Goal: Task Accomplishment & Management: Use online tool/utility

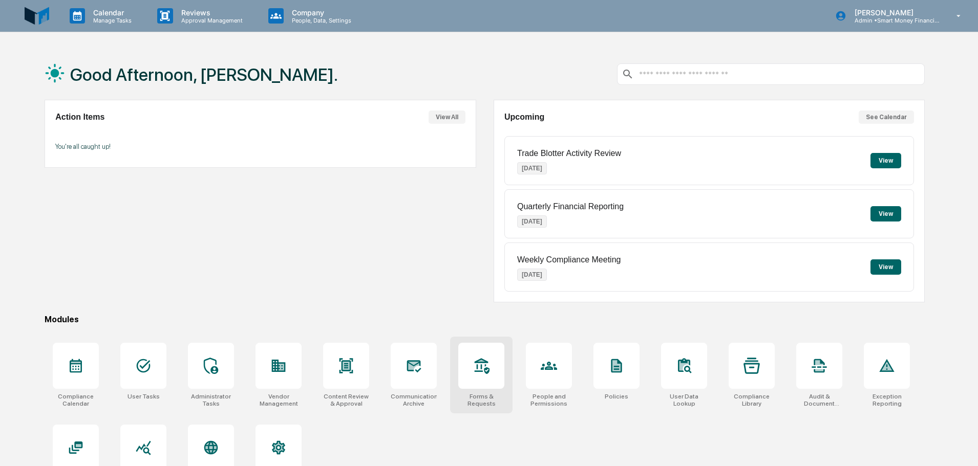
click at [550, 378] on div at bounding box center [549, 366] width 46 height 46
click at [519, 369] on div "Compliance Calendar User Tasks Administrator Tasks Vendor Management Content Re…" at bounding box center [485, 416] width 880 height 159
click at [530, 367] on div at bounding box center [549, 366] width 46 height 46
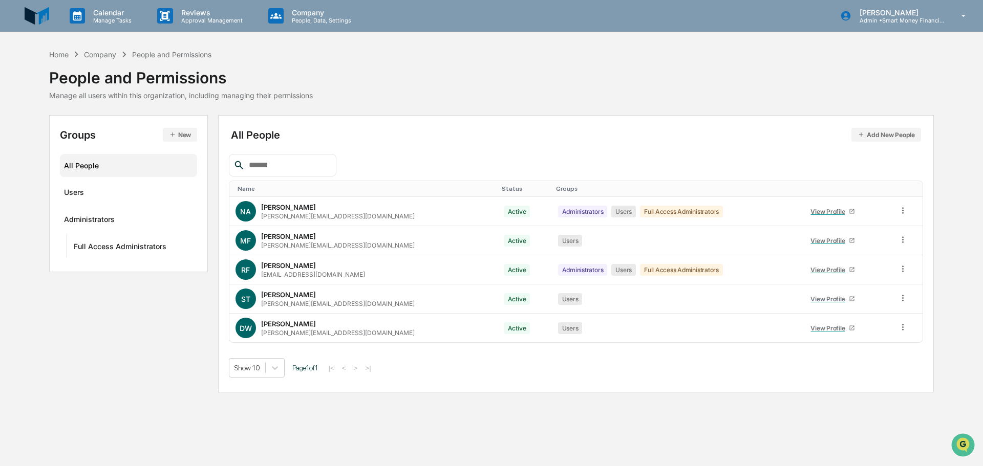
click at [90, 58] on div "Company" at bounding box center [100, 54] width 32 height 9
click at [52, 55] on div "Home" at bounding box center [58, 54] width 19 height 9
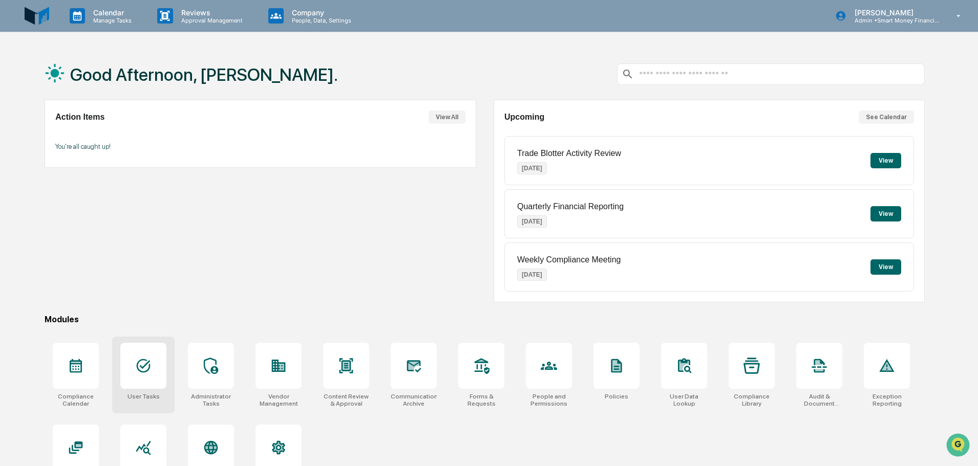
click at [156, 349] on div at bounding box center [143, 366] width 46 height 46
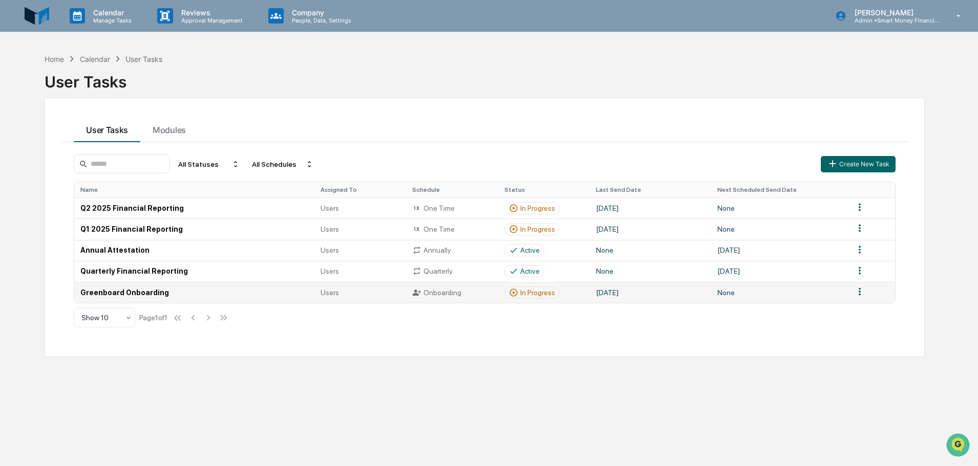
click at [474, 294] on div "Onboarding" at bounding box center [451, 292] width 79 height 9
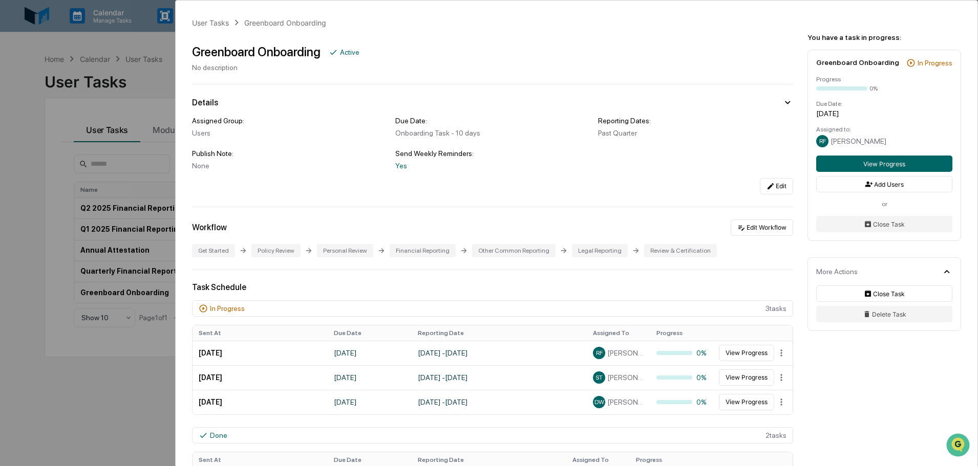
scroll to position [102, 0]
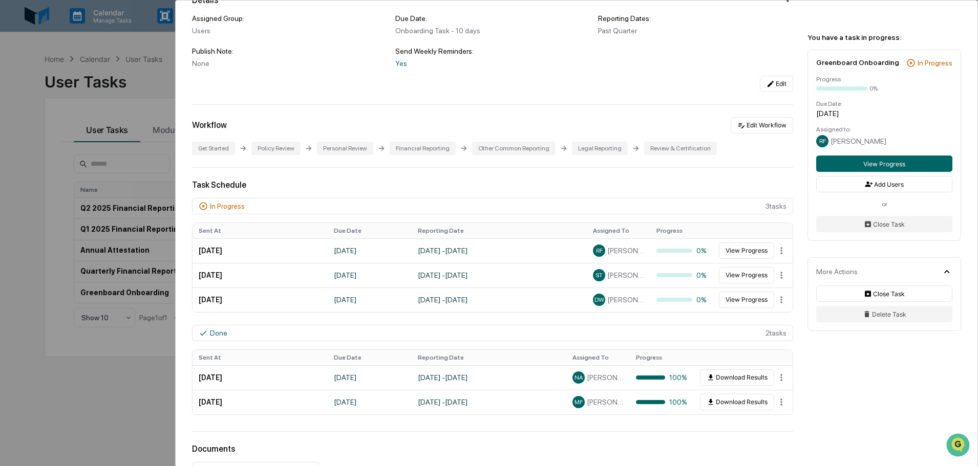
click at [138, 329] on div "User Tasks Greenboard Onboarding Greenboard Onboarding Active No description De…" at bounding box center [489, 233] width 978 height 466
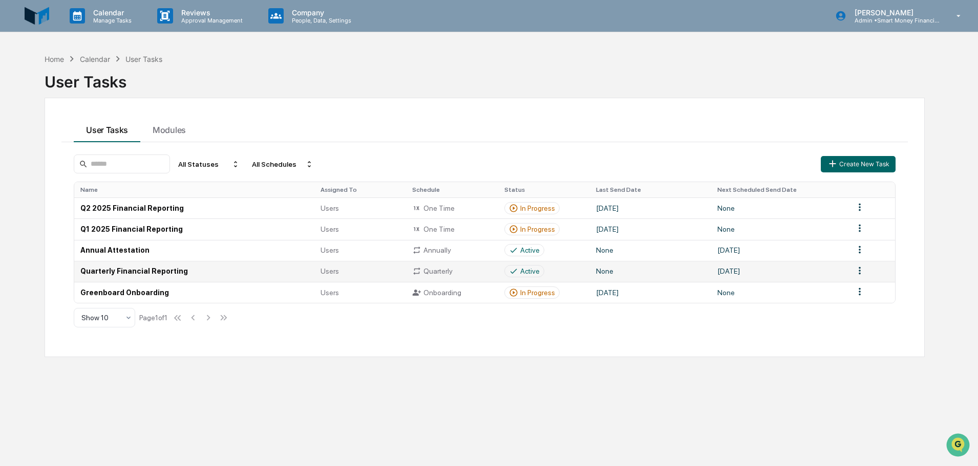
click at [386, 265] on td "Users" at bounding box center [360, 271] width 92 height 21
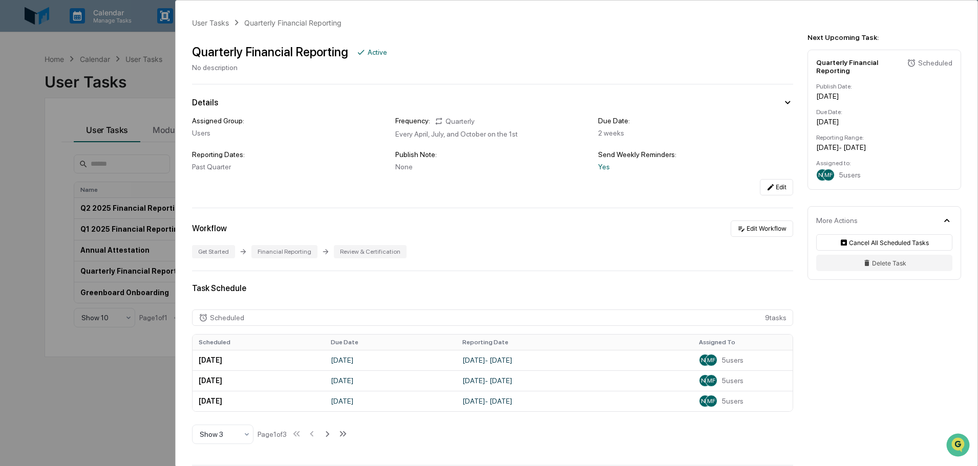
click at [176, 395] on div "User Tasks Quarterly Financial Reporting Quarterly Financial Reporting Active N…" at bounding box center [577, 330] width 802 height 658
click at [177, 391] on div "User Tasks Quarterly Financial Reporting Quarterly Financial Reporting Active N…" at bounding box center [577, 330] width 802 height 658
click at [87, 42] on div "User Tasks Quarterly Financial Reporting Quarterly Financial Reporting Active N…" at bounding box center [489, 233] width 978 height 466
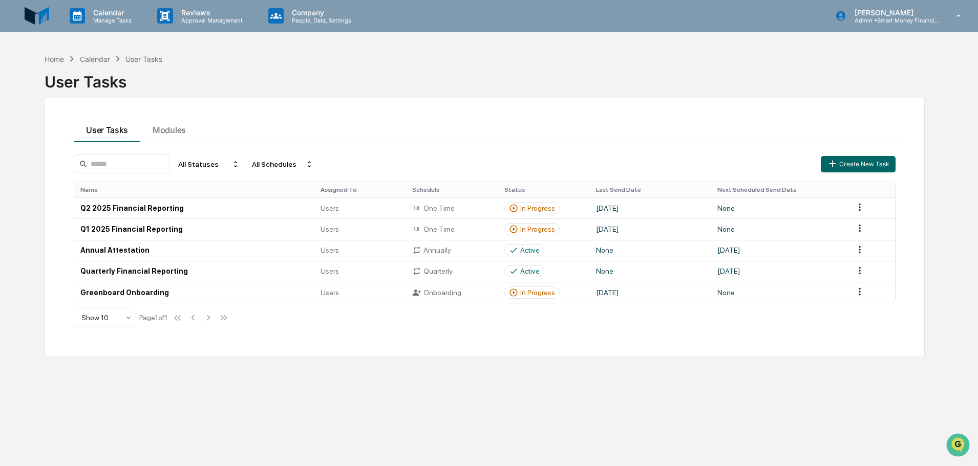
click at [233, 59] on div "Home Calendar User Tasks User Tasks" at bounding box center [485, 74] width 880 height 42
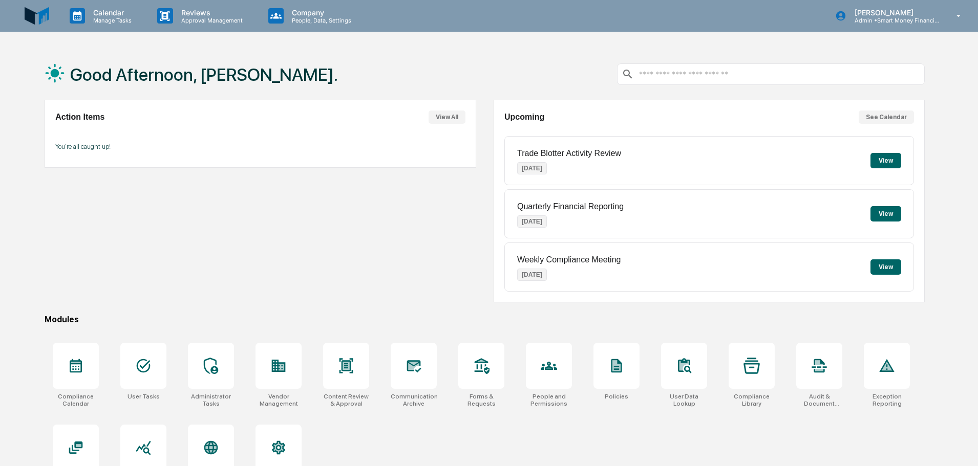
click at [894, 158] on button "View" at bounding box center [885, 160] width 31 height 15
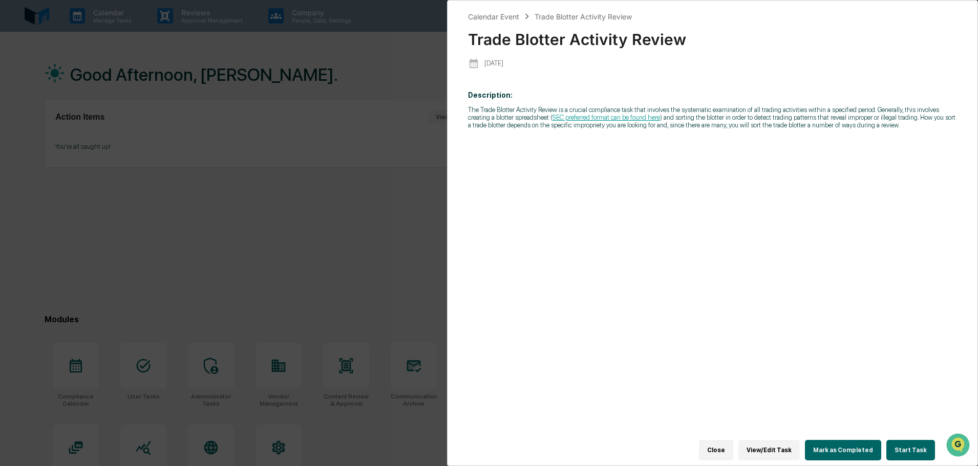
click at [897, 444] on button "Start Task" at bounding box center [910, 450] width 49 height 20
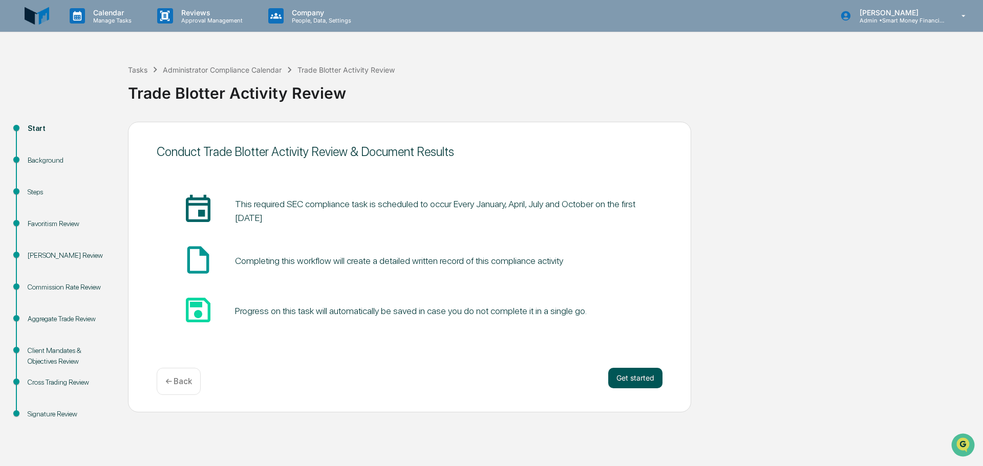
click at [627, 369] on button "Get started" at bounding box center [635, 378] width 54 height 20
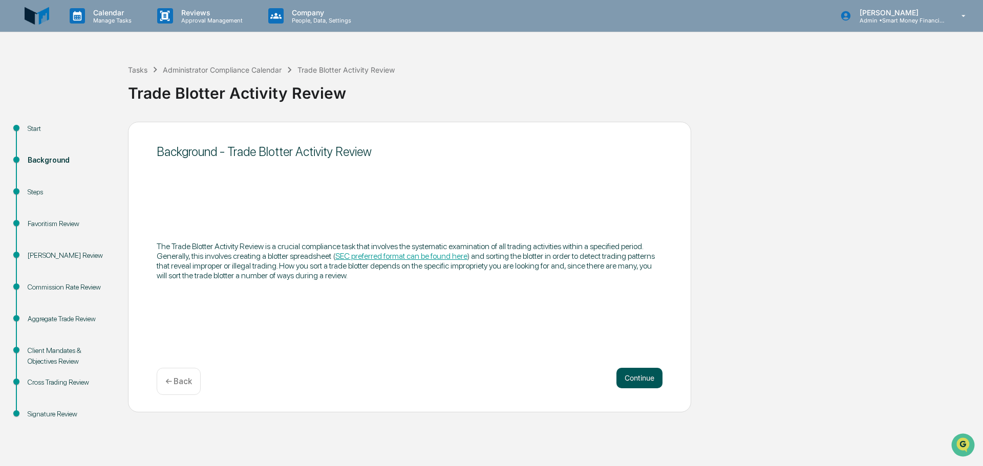
click at [652, 370] on button "Continue" at bounding box center [639, 378] width 46 height 20
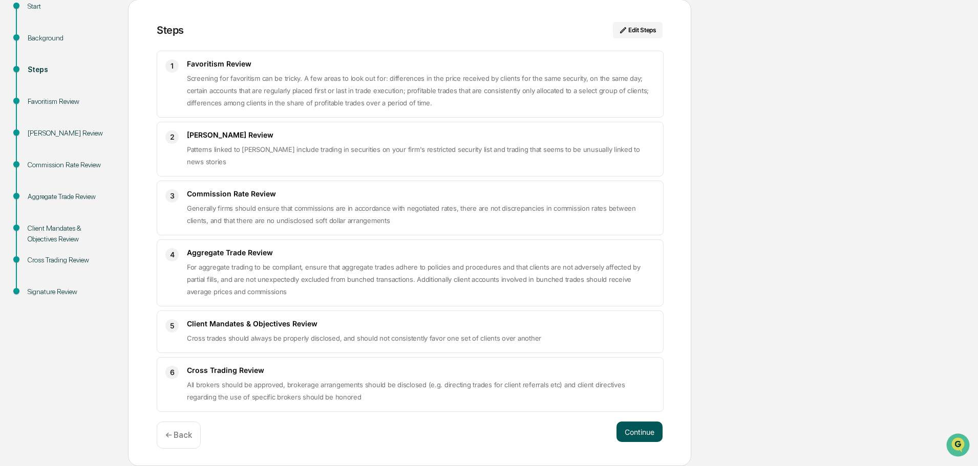
click at [638, 437] on button "Continue" at bounding box center [639, 432] width 46 height 20
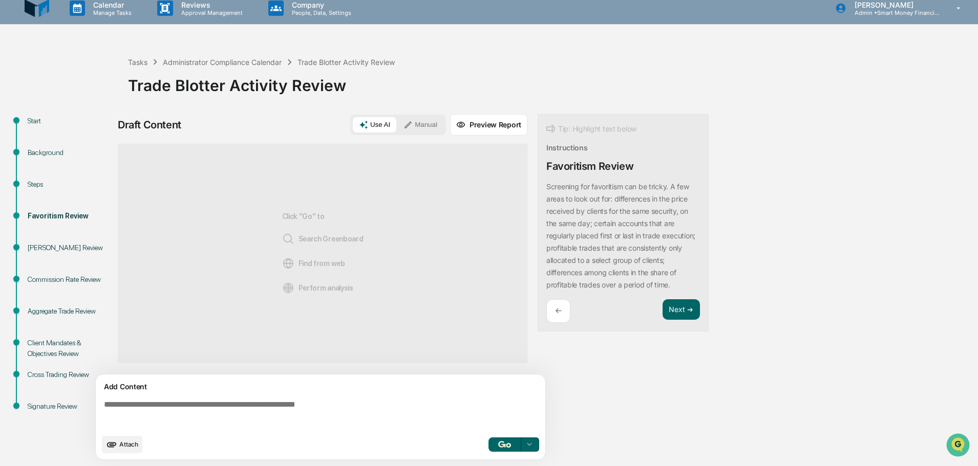
click at [485, 121] on button "Preview Report" at bounding box center [488, 125] width 77 height 22
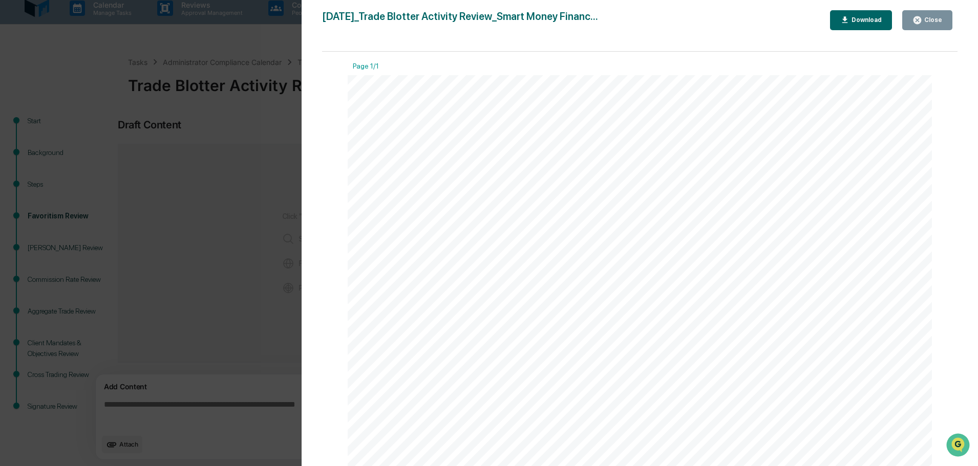
click at [912, 20] on button "Close" at bounding box center [927, 20] width 50 height 20
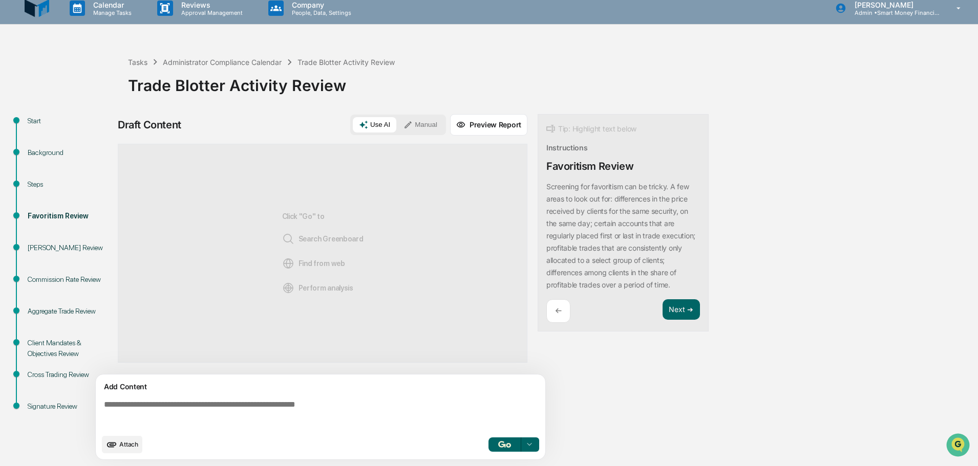
click at [410, 126] on icon at bounding box center [407, 124] width 9 height 9
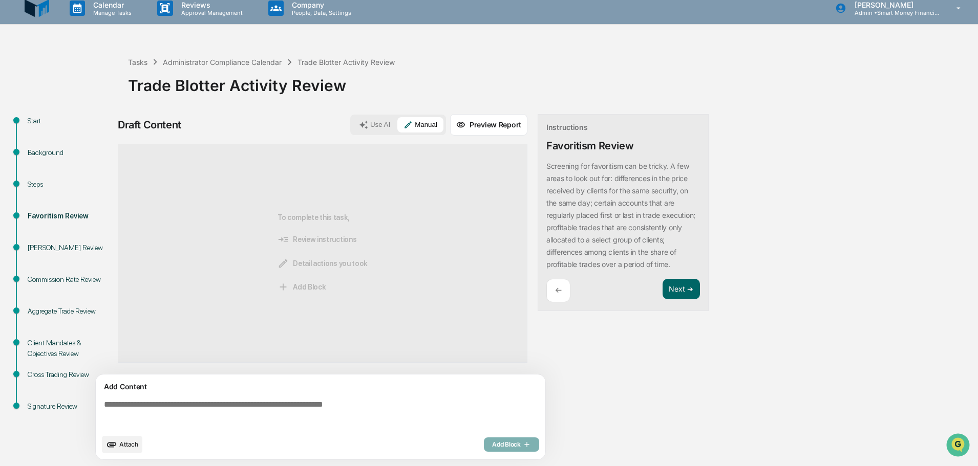
click at [329, 386] on div "Add Content" at bounding box center [320, 387] width 437 height 12
click at [321, 401] on textarea at bounding box center [322, 414] width 445 height 37
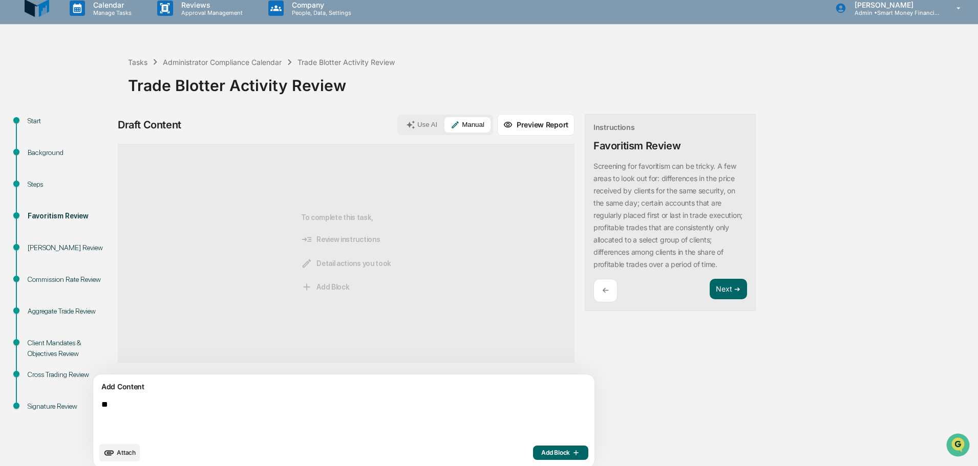
type textarea "*"
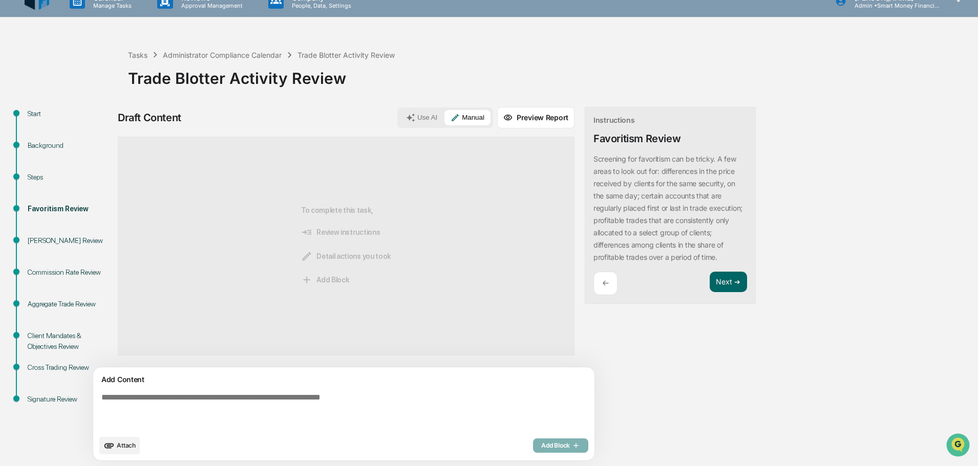
scroll to position [16, 0]
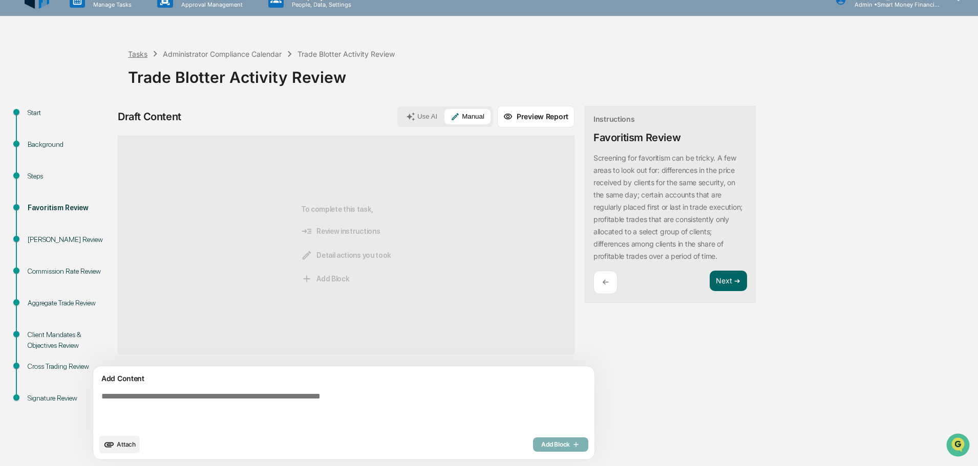
click at [143, 55] on div "Tasks" at bounding box center [137, 54] width 19 height 9
